Goal: Transaction & Acquisition: Purchase product/service

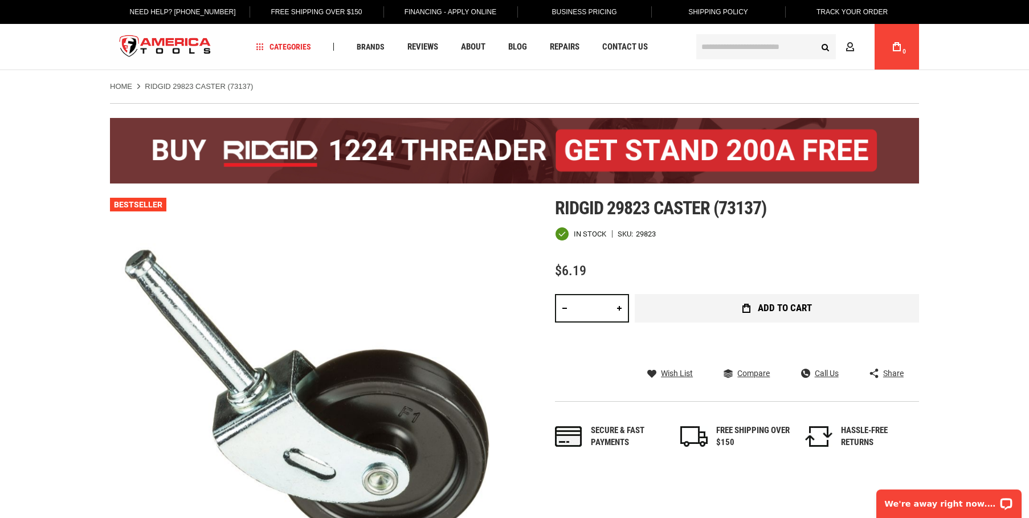
click at [772, 305] on span "Add to Cart" at bounding box center [785, 308] width 54 height 10
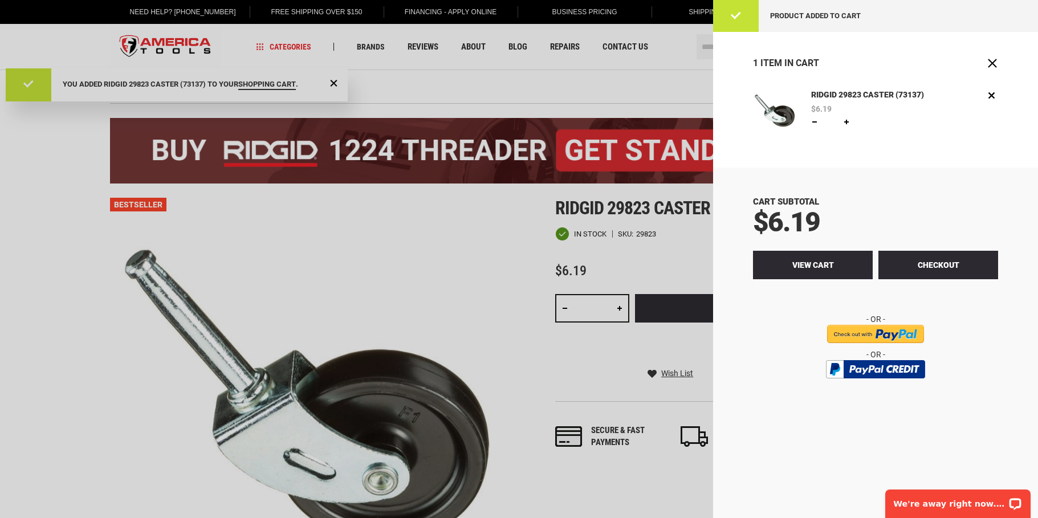
click at [806, 266] on span "View Cart" at bounding box center [813, 264] width 42 height 9
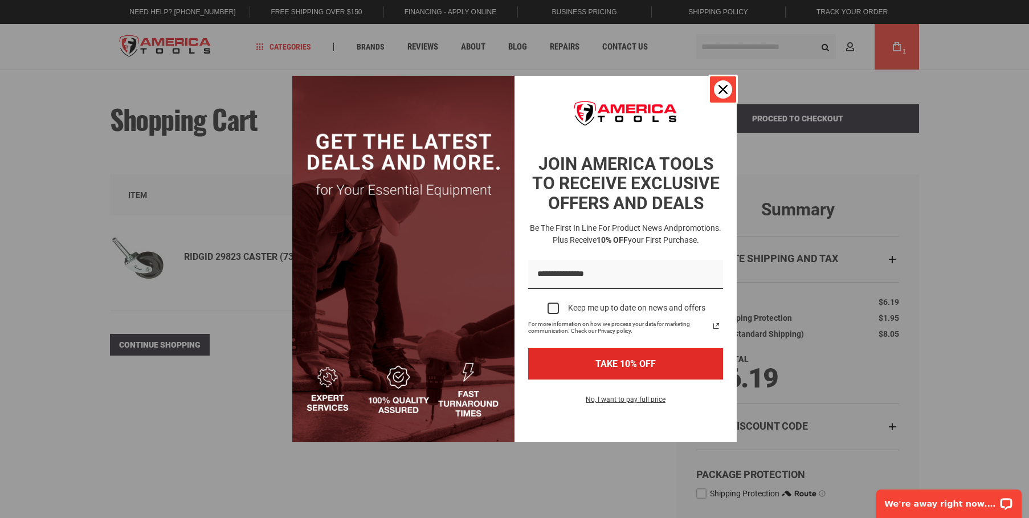
click at [724, 89] on icon "close icon" at bounding box center [723, 89] width 9 height 9
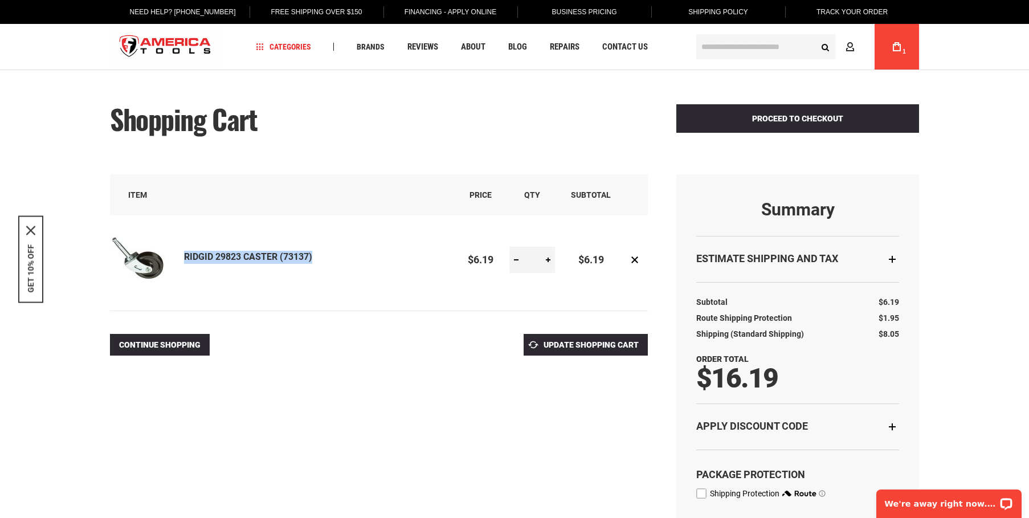
drag, startPoint x: 318, startPoint y: 257, endPoint x: 185, endPoint y: 255, distance: 132.8
click at [185, 255] on div "RIDGID 29823 CASTER (73137)" at bounding box center [318, 260] width 268 height 60
copy link "RIDGID 29823 CASTER (73137)"
